Goal: Communication & Community: Answer question/provide support

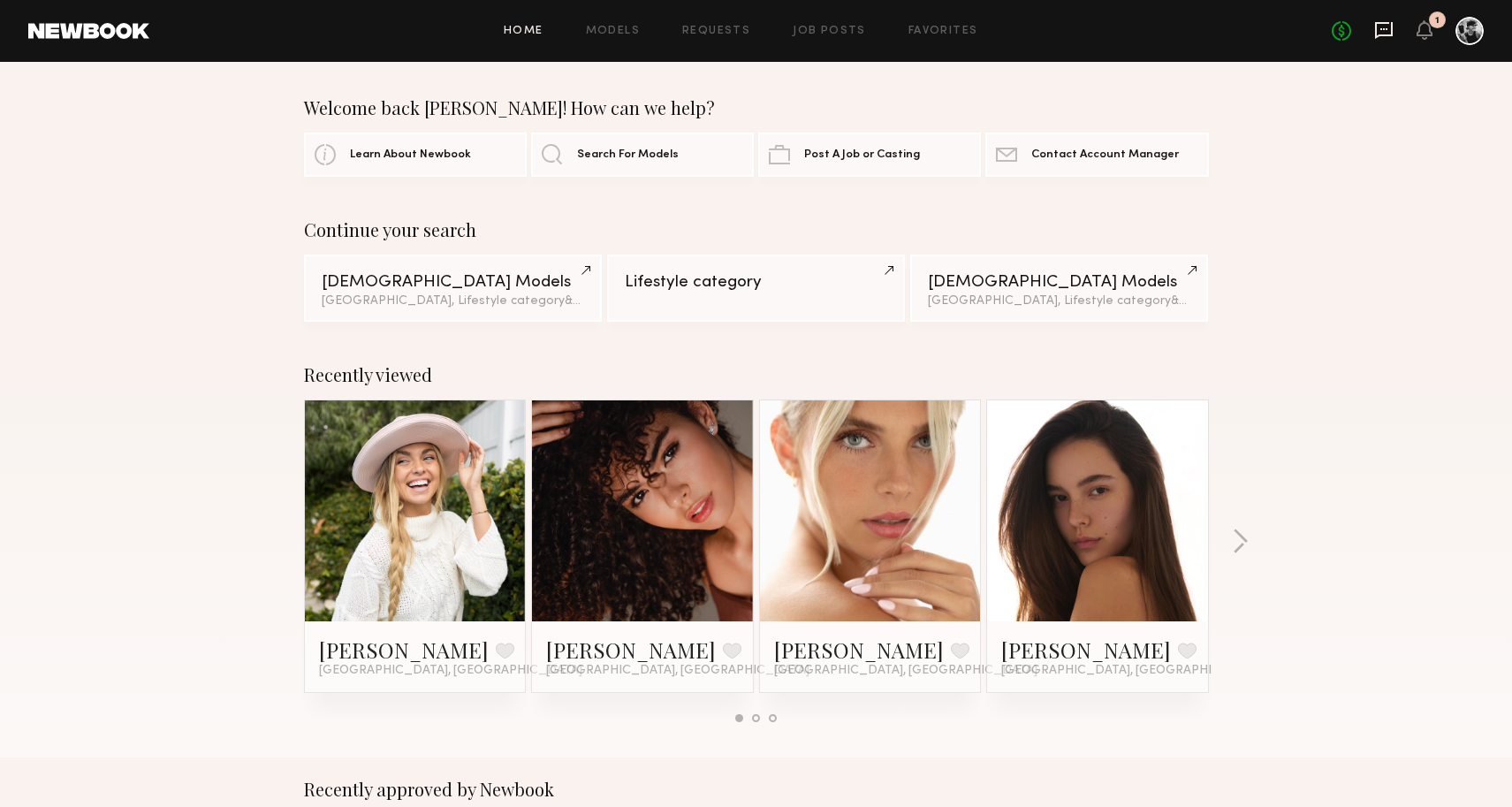
click at [1384, 32] on icon at bounding box center [1383, 30] width 20 height 20
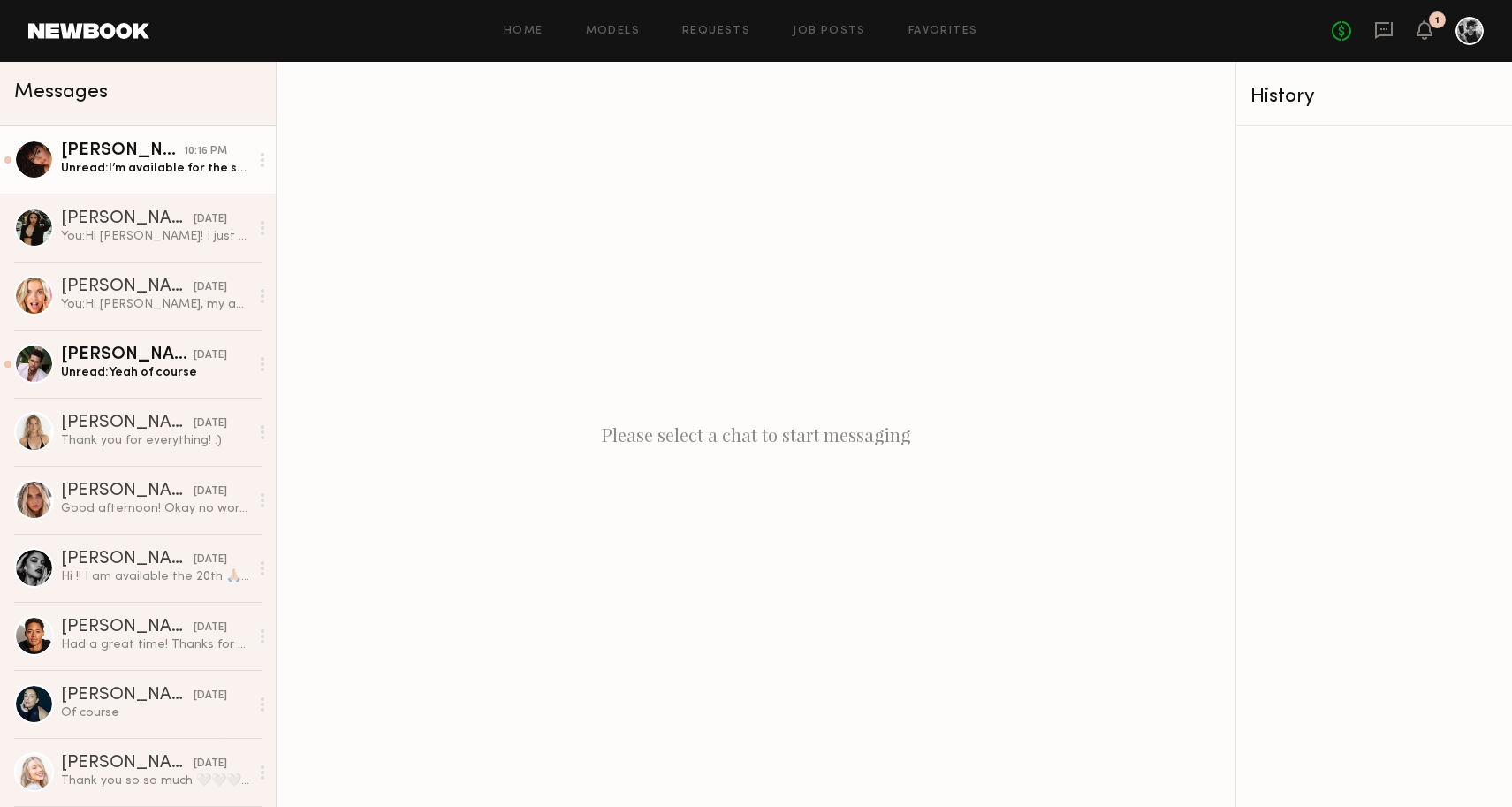
click at [192, 155] on div "10:16 PM" at bounding box center [205, 152] width 43 height 17
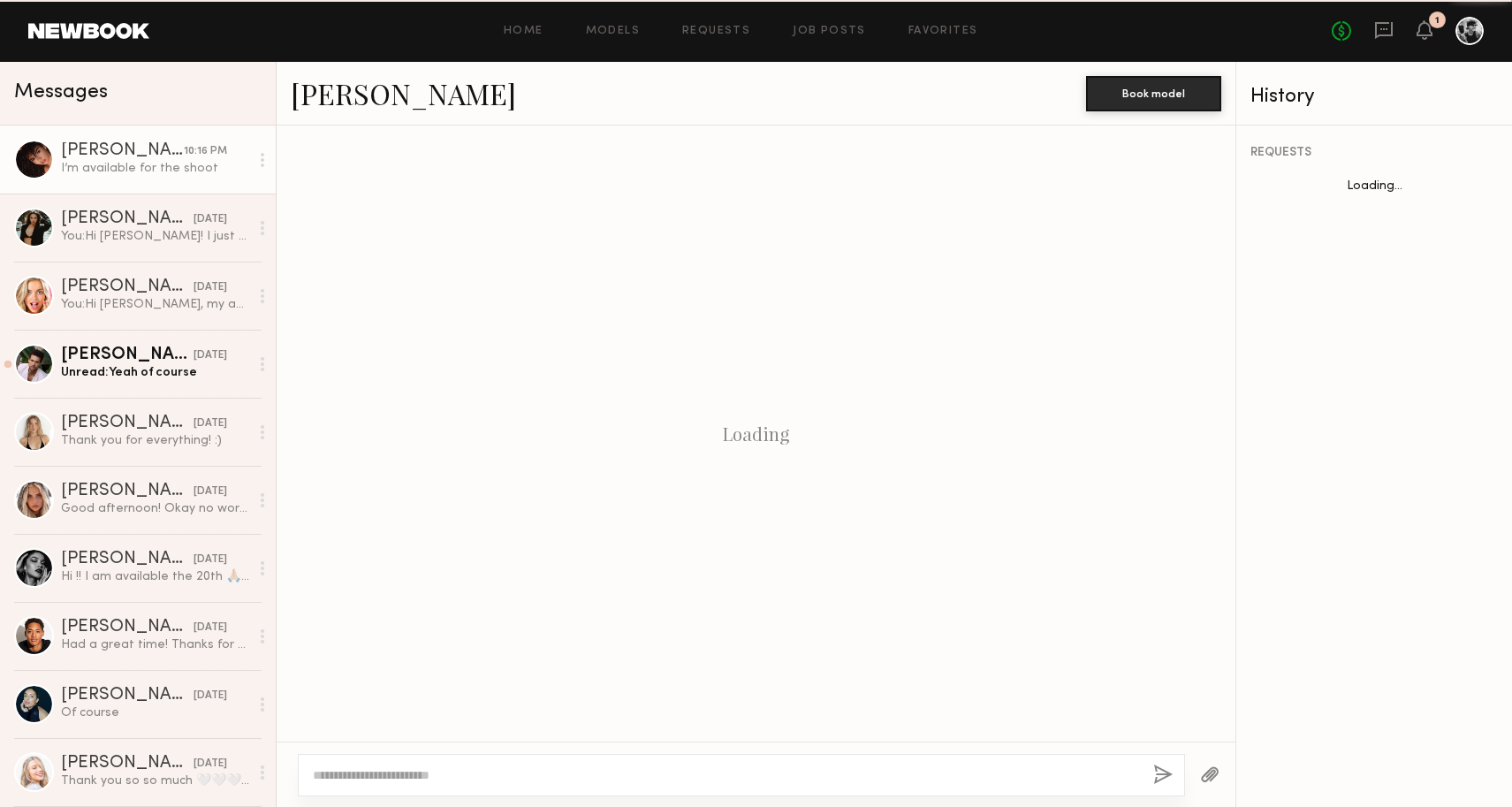
scroll to position [1100, 0]
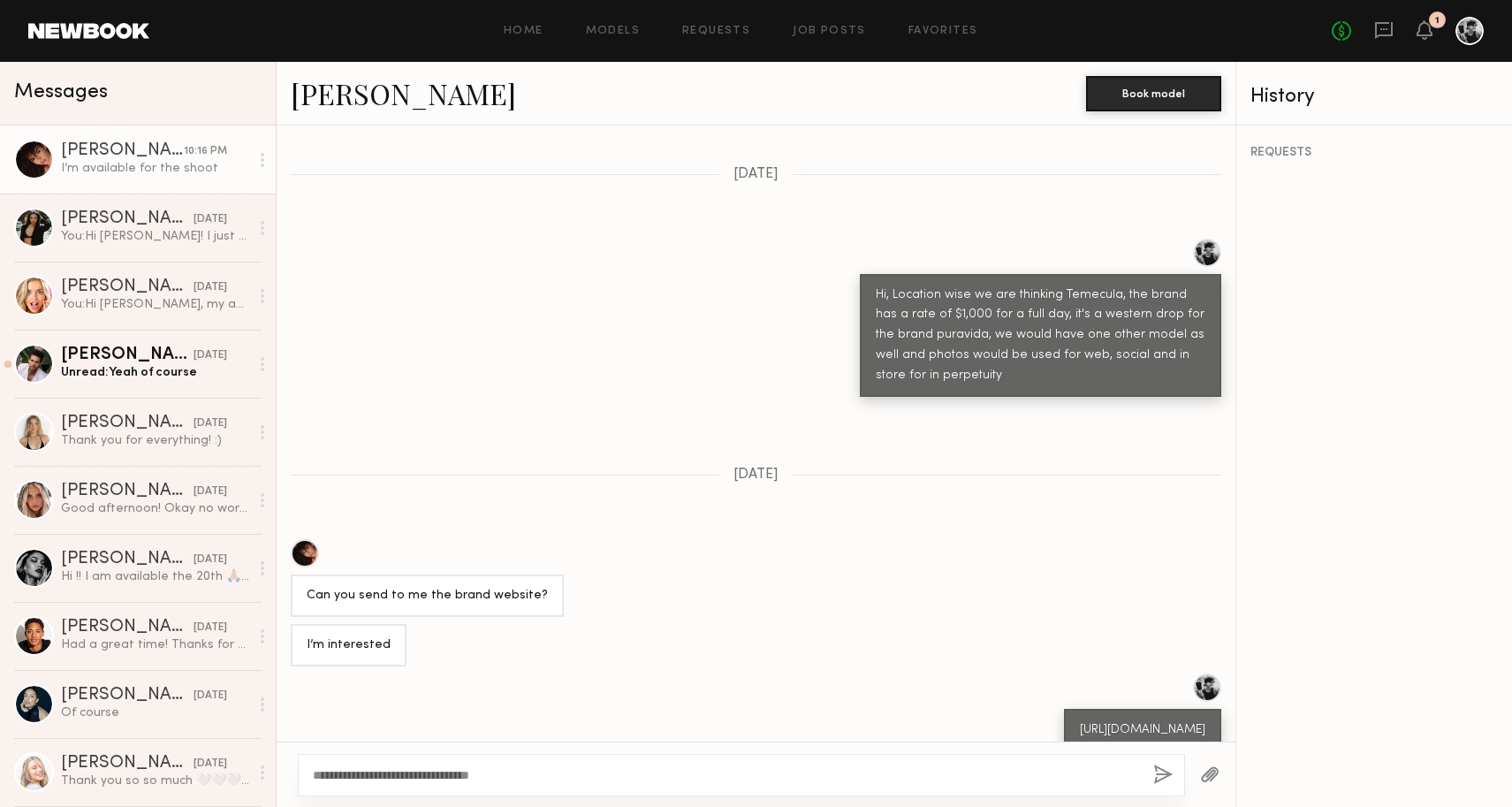
type textarea "**********"
click at [1156, 773] on button "button" at bounding box center [1163, 775] width 20 height 22
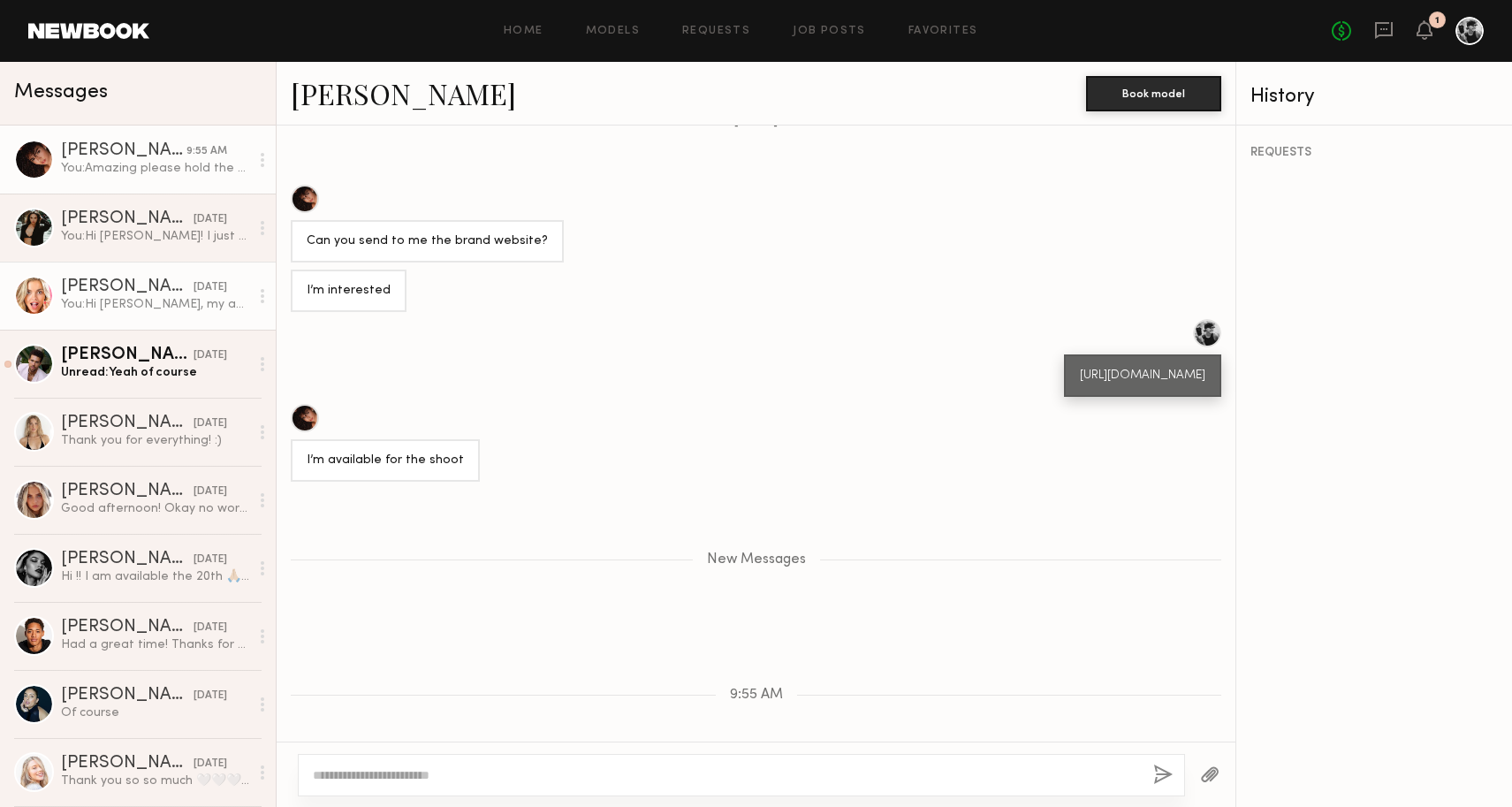
click at [196, 298] on div "You: Hi [PERSON_NAME], my assistant sent over an email to you for something to …" at bounding box center [155, 305] width 188 height 17
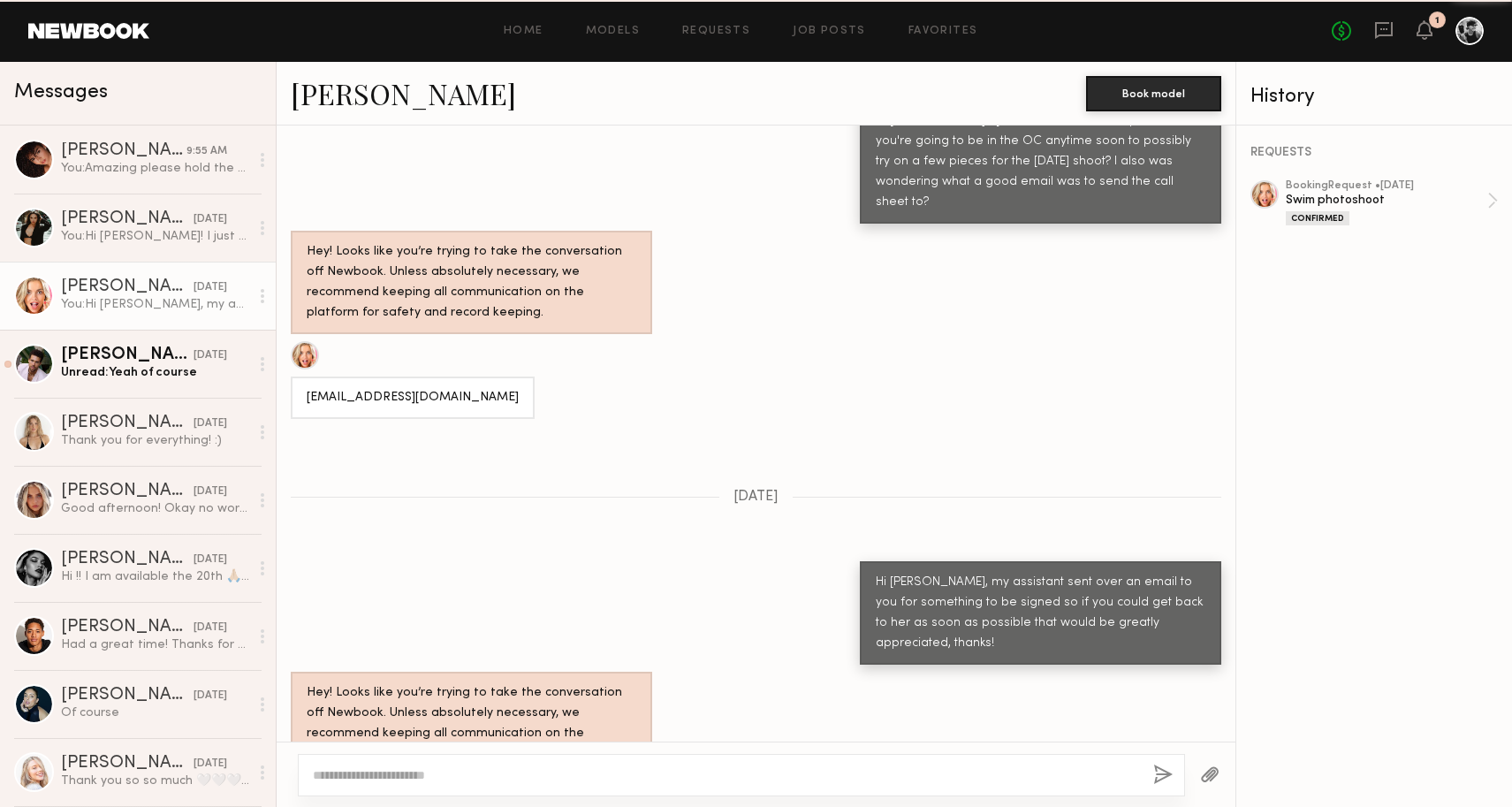
scroll to position [1236, 0]
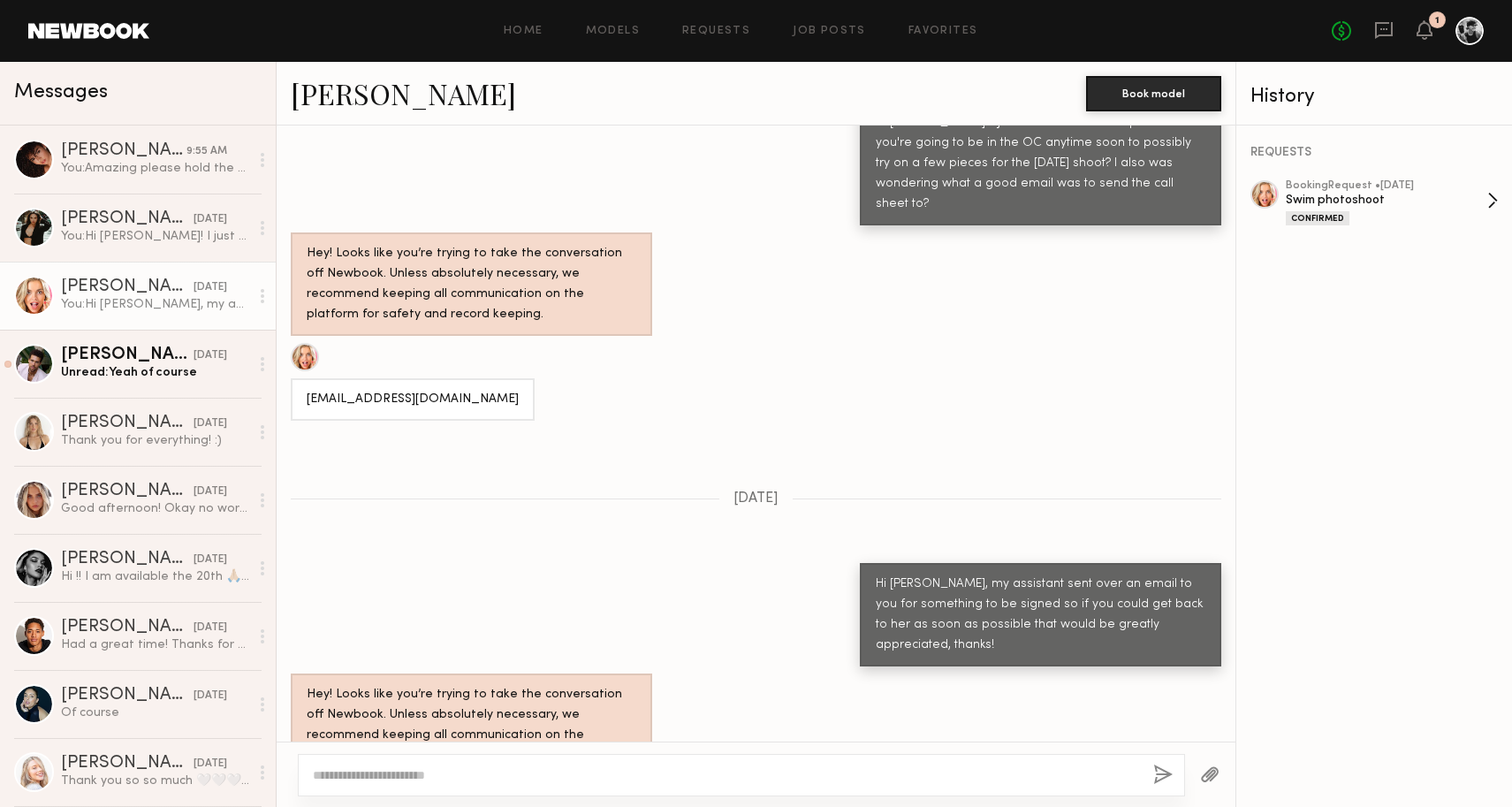
click at [1361, 197] on div "Swim photoshoot" at bounding box center [1386, 200] width 201 height 17
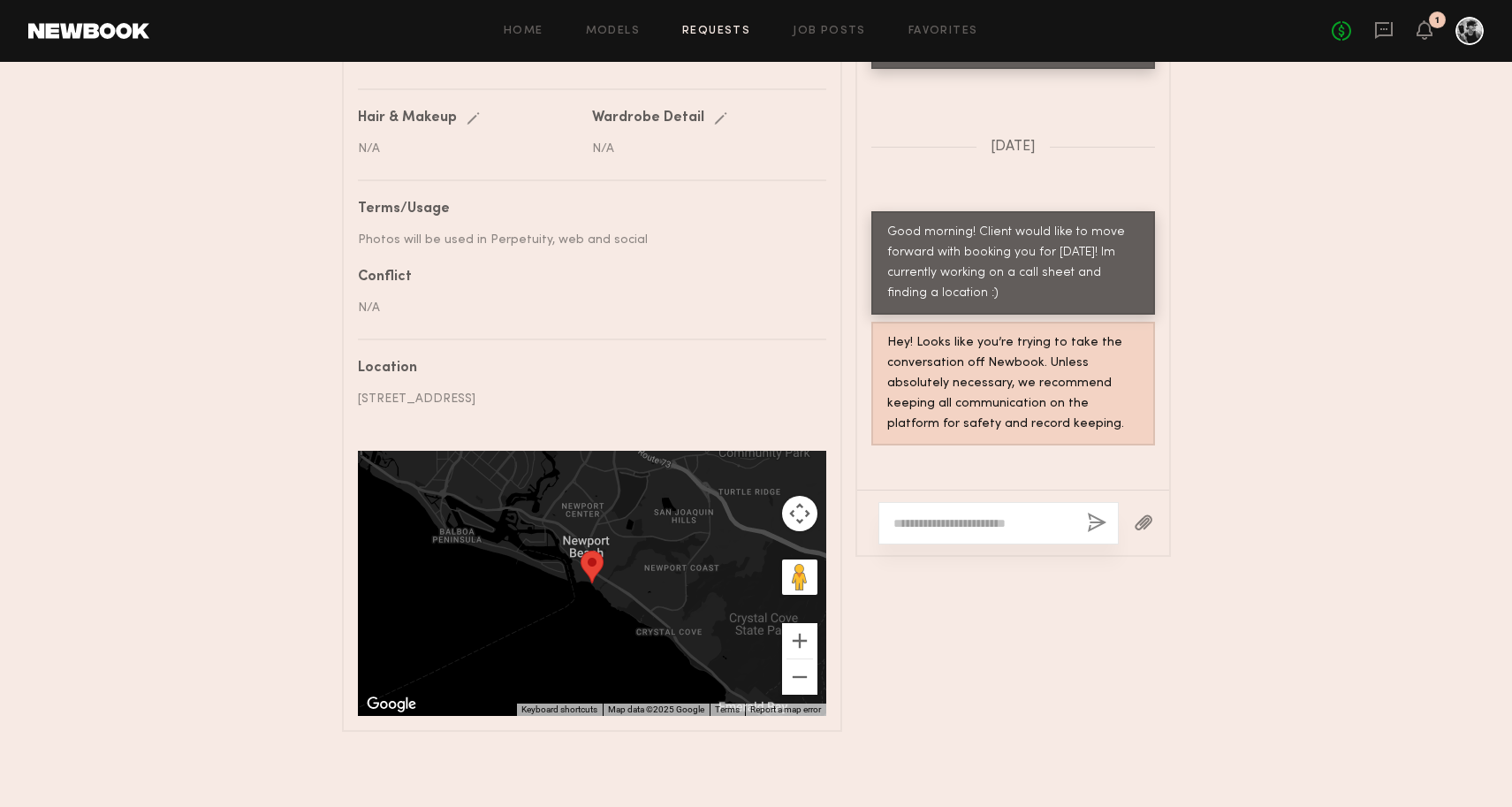
scroll to position [321, 0]
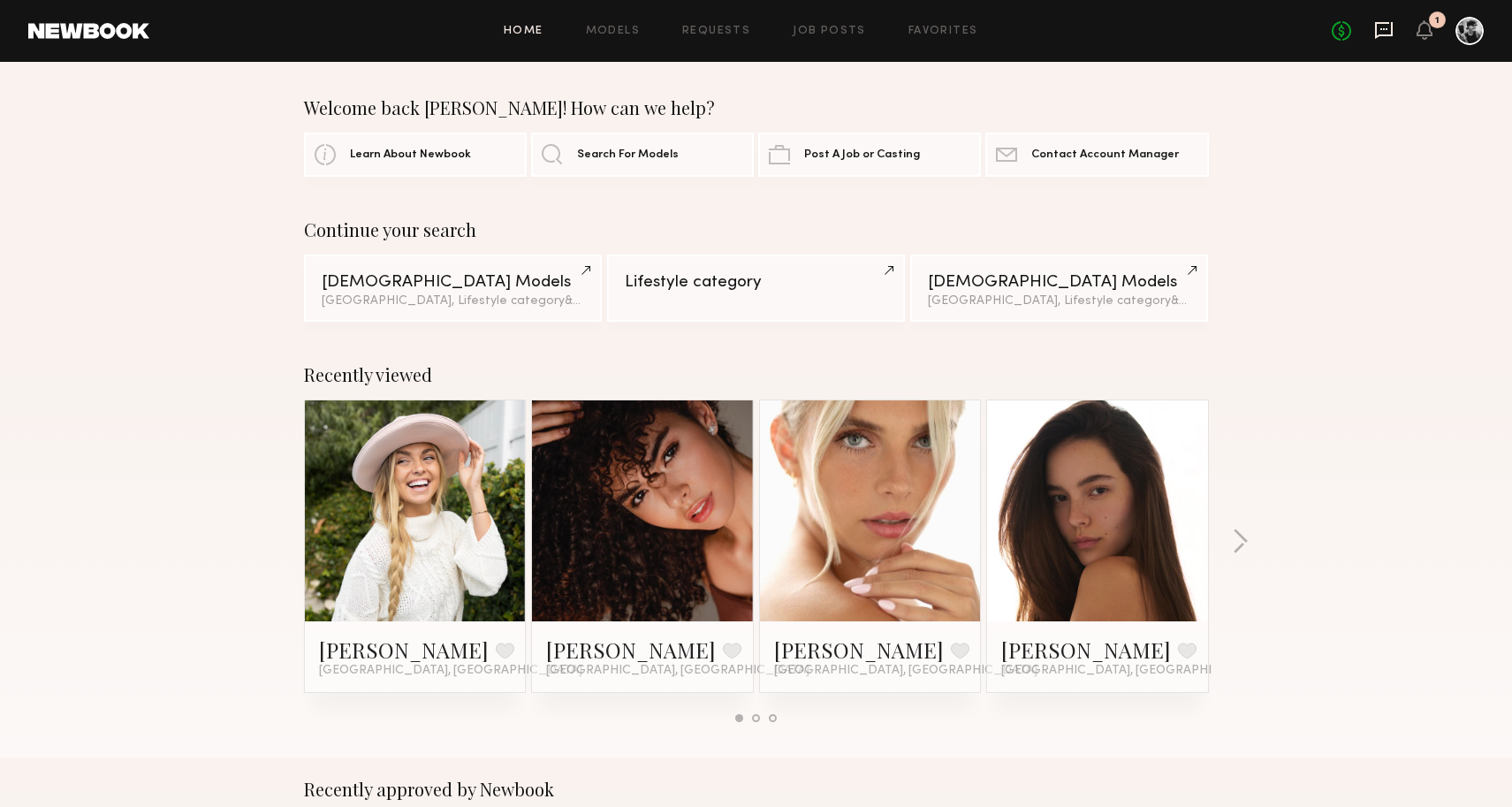
click at [1386, 25] on icon at bounding box center [1383, 30] width 20 height 20
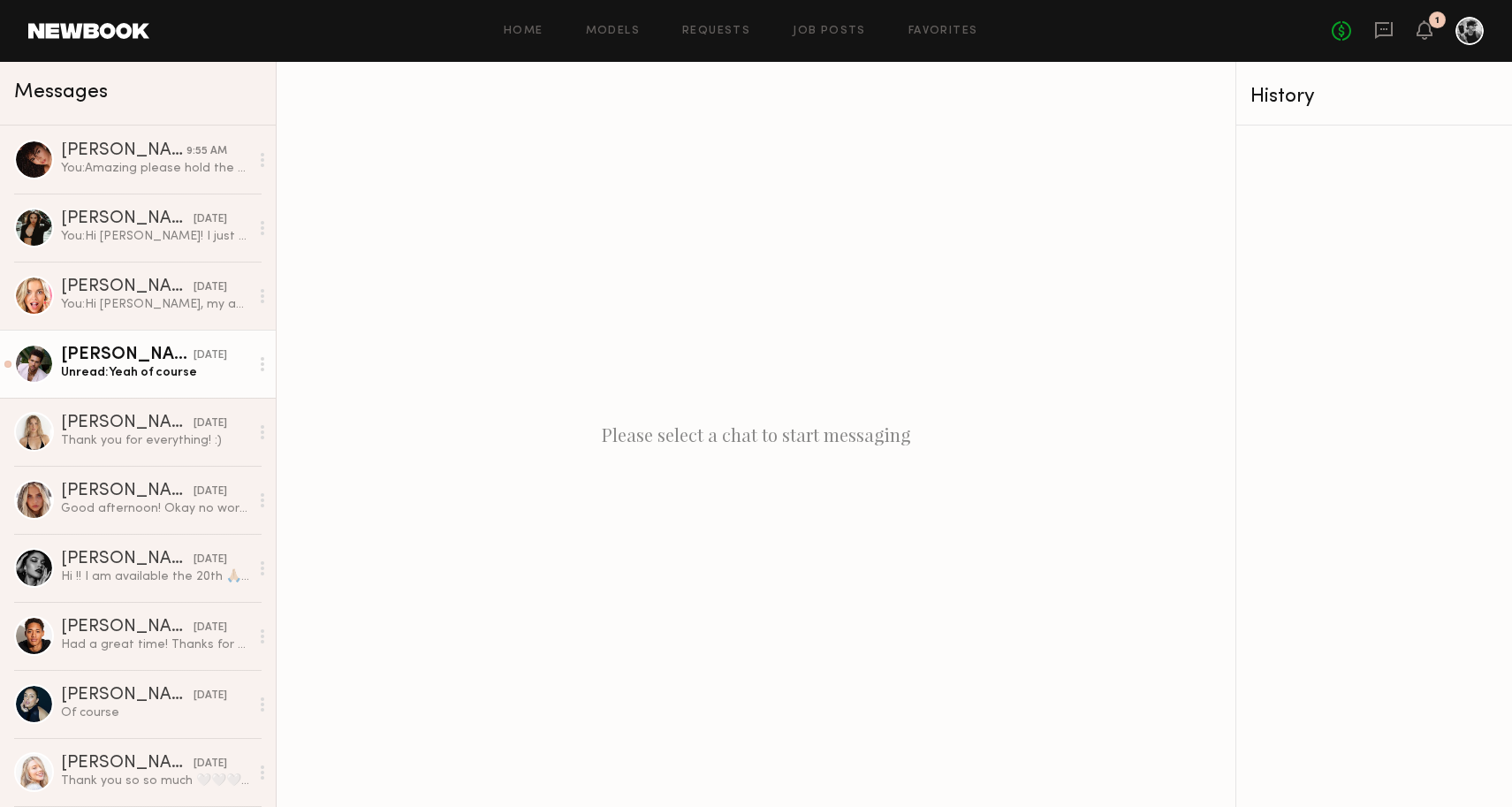
click at [165, 367] on div "Unread: Yeah of course" at bounding box center [155, 373] width 188 height 17
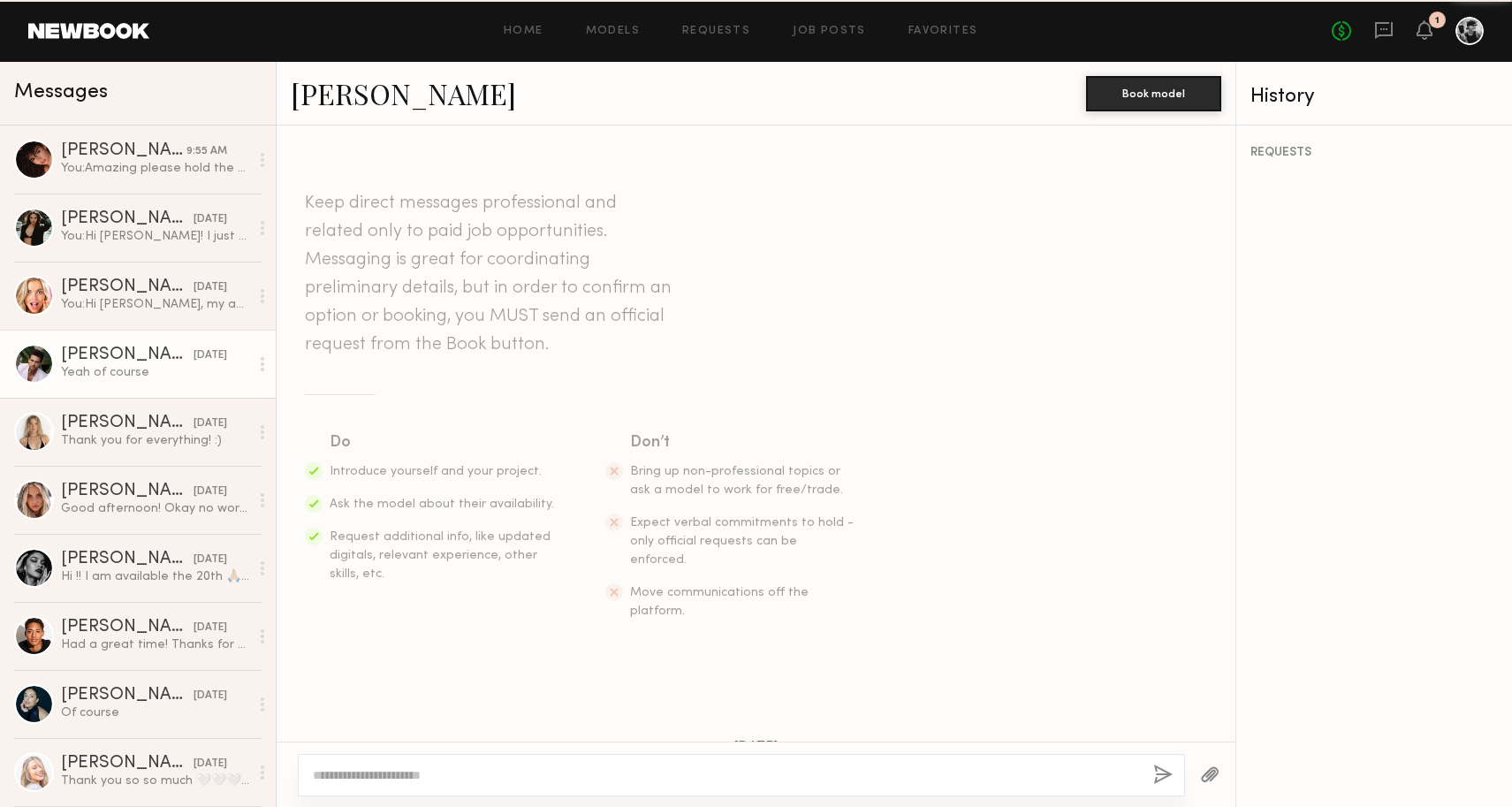
scroll to position [1295, 0]
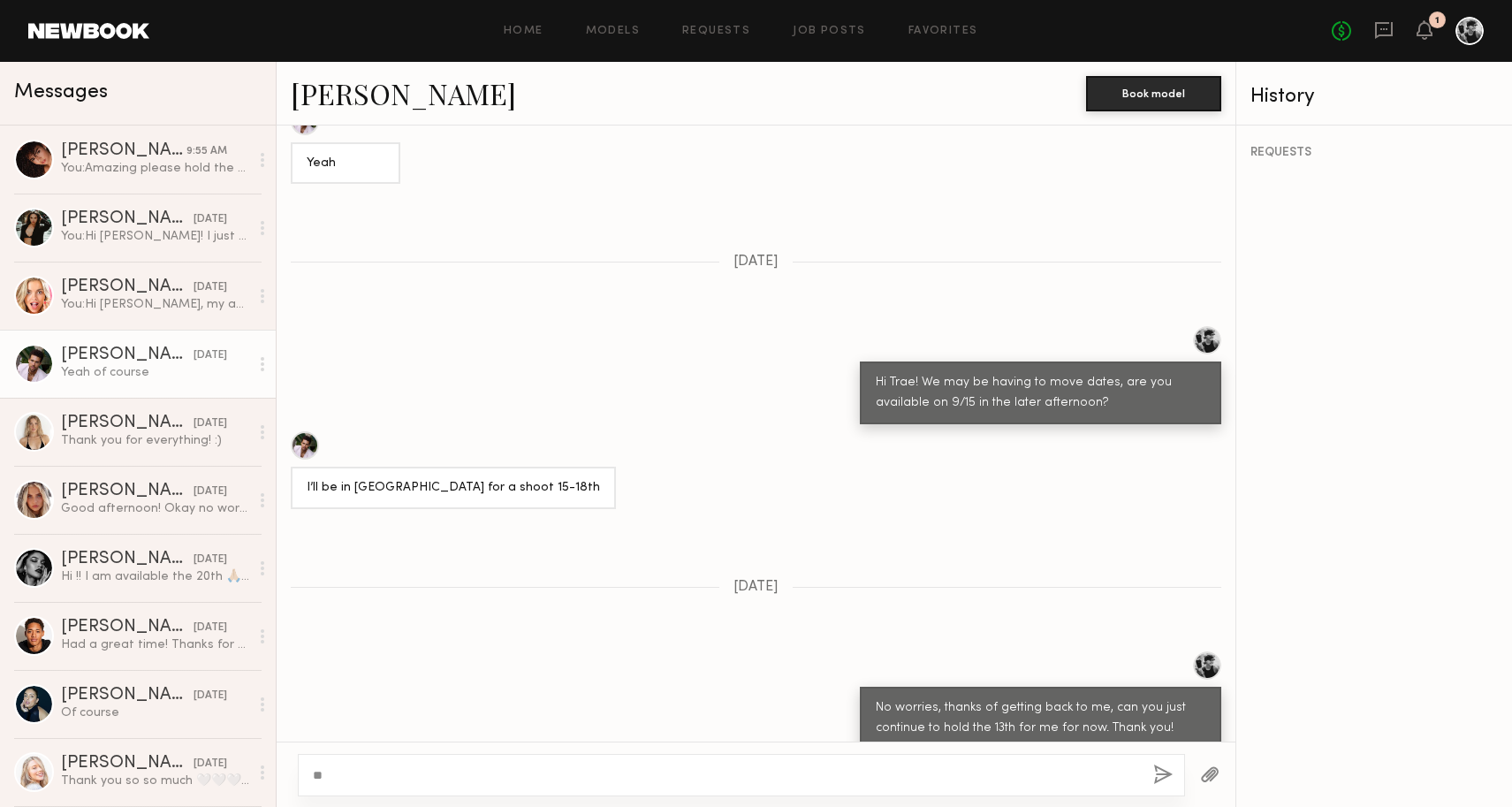
type textarea "*"
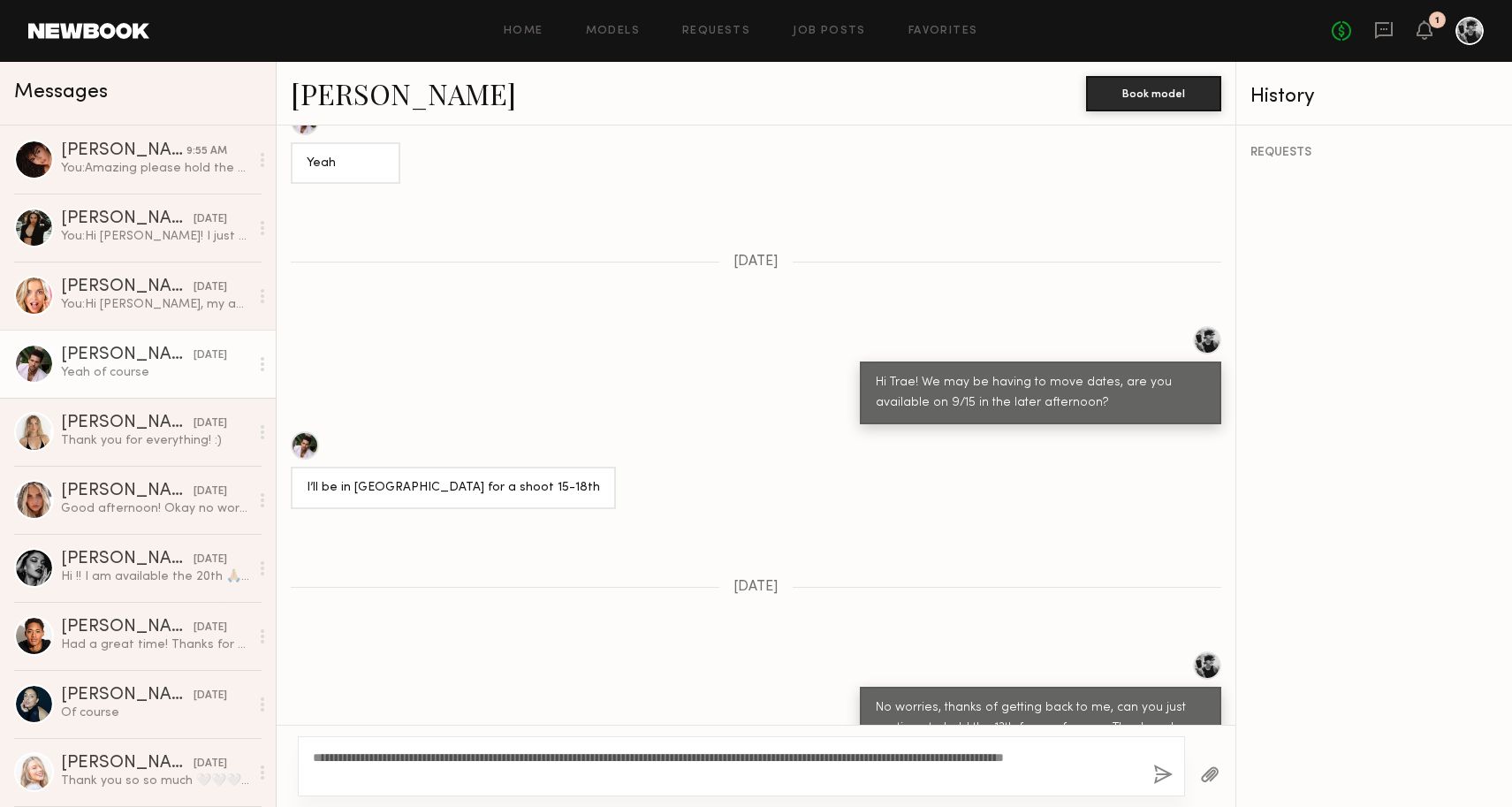
click at [386, 782] on textarea "**********" at bounding box center [726, 766] width 826 height 35
type textarea "**********"
click at [1161, 773] on button "button" at bounding box center [1163, 775] width 20 height 22
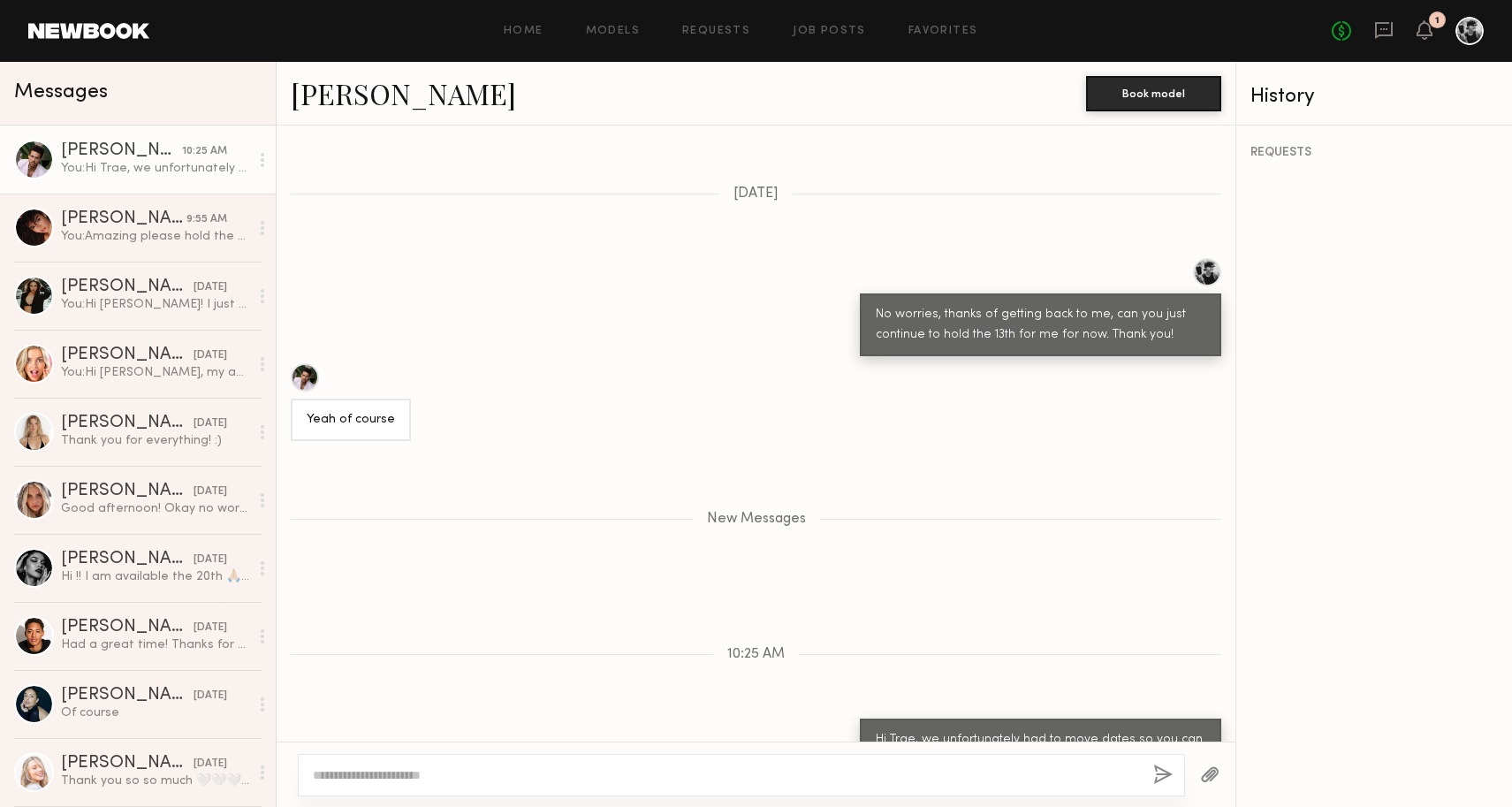
scroll to position [0, 0]
